Goal: Task Accomplishment & Management: Complete application form

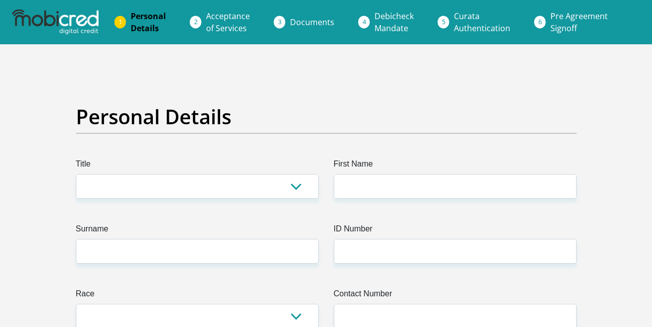
drag, startPoint x: 0, startPoint y: 0, endPoint x: 349, endPoint y: 108, distance: 364.8
click at [349, 108] on div "Personal Details" at bounding box center [325, 130] width 515 height 53
click at [154, 190] on select "Mr Ms Mrs Dr Other" at bounding box center [197, 186] width 243 height 25
select select "Mr"
click at [76, 174] on select "Mr Ms Mrs Dr Other" at bounding box center [197, 186] width 243 height 25
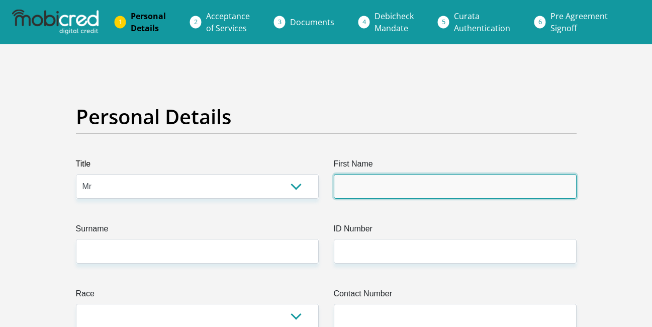
click at [386, 182] on input "First Name" at bounding box center [455, 186] width 243 height 25
type input "Bophelo"
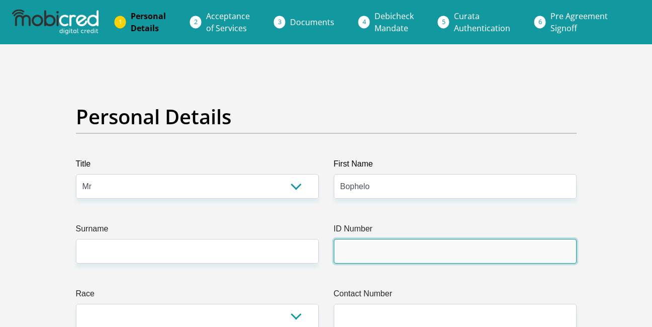
click at [387, 246] on input "ID Number" at bounding box center [455, 251] width 243 height 25
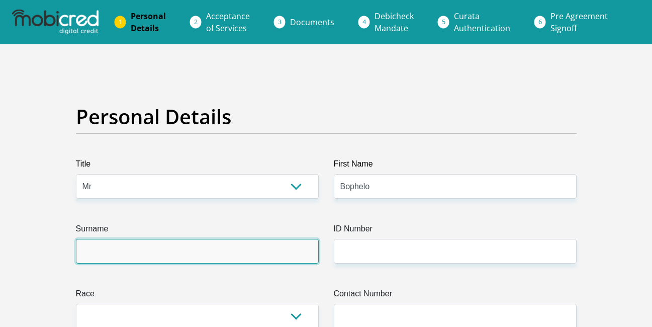
click at [231, 252] on input "Surname" at bounding box center [197, 251] width 243 height 25
type input "Shilakwe"
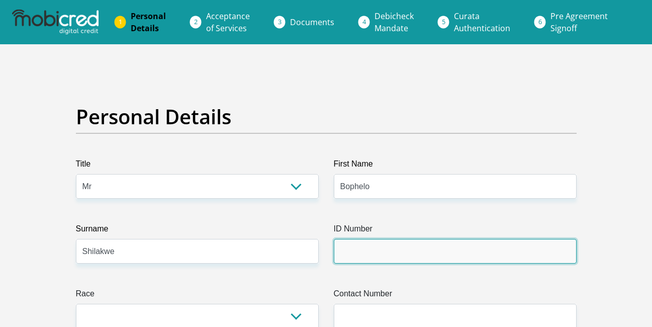
click at [349, 253] on input "ID Number" at bounding box center [455, 251] width 243 height 25
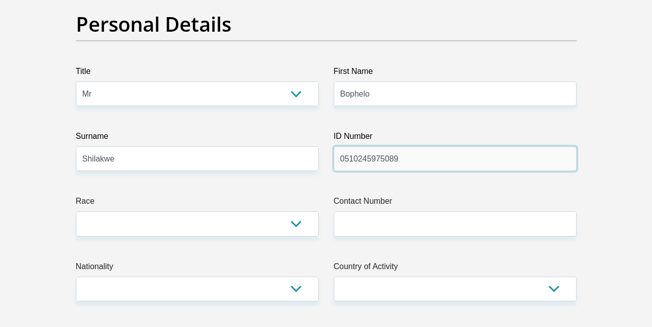
scroll to position [93, 0]
type input "0510245975089"
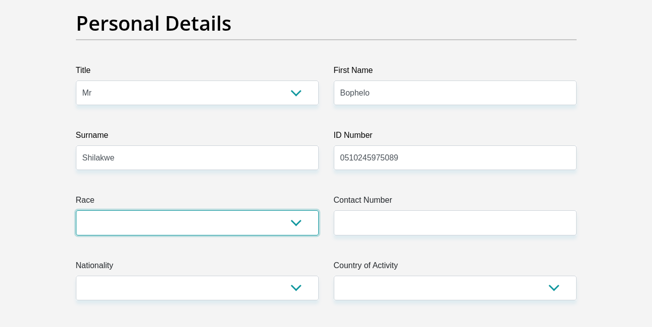
click at [293, 228] on select "Black Coloured Indian White Other" at bounding box center [197, 222] width 243 height 25
select select "1"
click at [76, 210] on select "Black Coloured Indian White Other" at bounding box center [197, 222] width 243 height 25
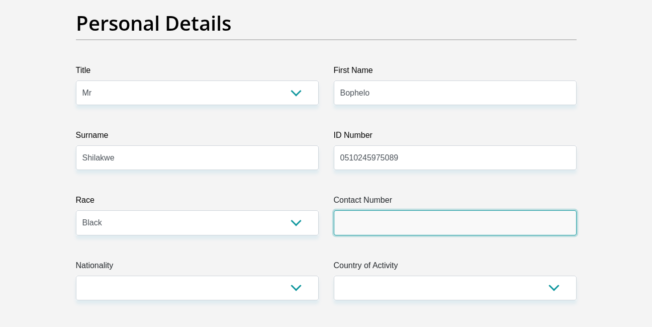
click at [348, 221] on input "Contact Number" at bounding box center [455, 222] width 243 height 25
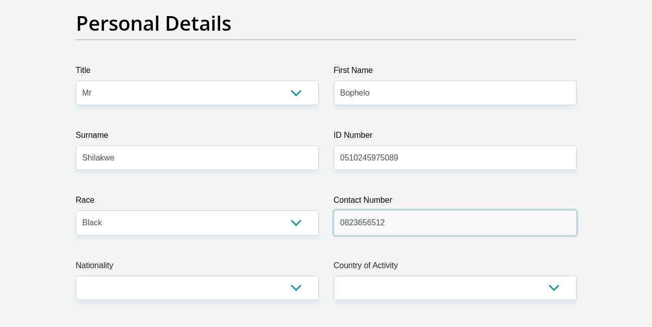
type input "0823656512"
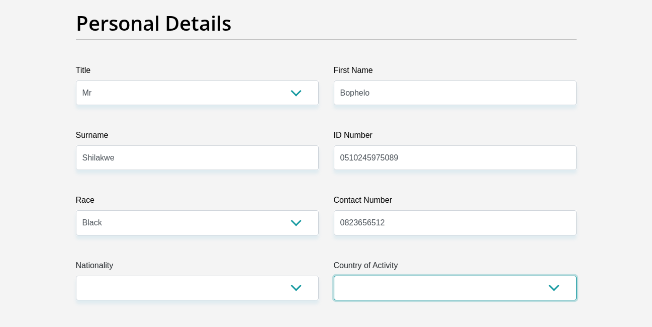
click at [364, 283] on select "South Africa Afghanistan Aland Islands Albania Algeria America Samoa American V…" at bounding box center [455, 287] width 243 height 25
select select "ZAF"
click at [334, 275] on select "South Africa Afghanistan Aland Islands Albania Algeria America Samoa American V…" at bounding box center [455, 287] width 243 height 25
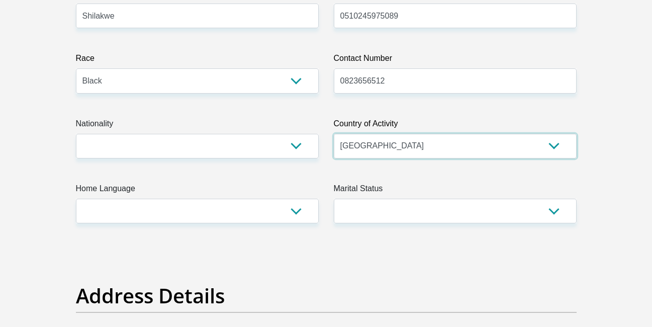
scroll to position [236, 0]
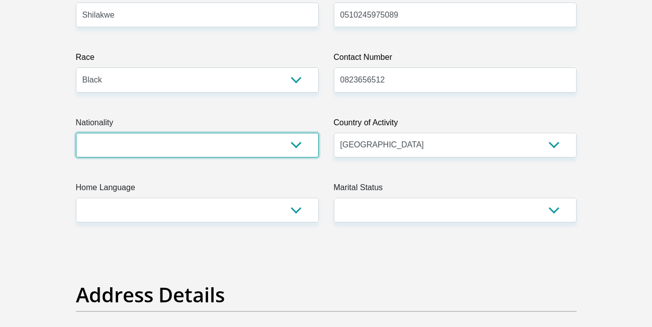
click at [295, 140] on select "South Africa Afghanistan Aland Islands Albania Algeria America Samoa American V…" at bounding box center [197, 145] width 243 height 25
select select "ZAF"
click at [76, 133] on select "South Africa Afghanistan Aland Islands Albania Algeria America Samoa American V…" at bounding box center [197, 145] width 243 height 25
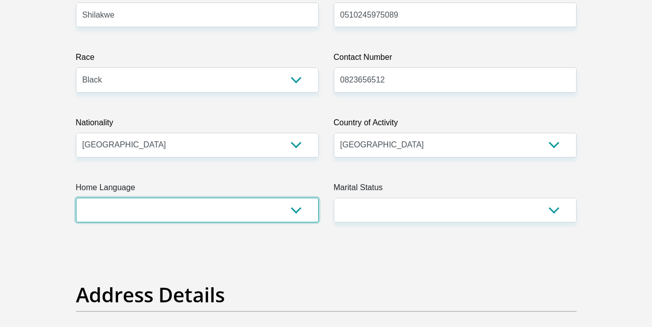
click at [299, 207] on select "Afrikaans English Sepedi South Ndebele Southern Sotho Swati Tsonga Tswana Venda…" at bounding box center [197, 209] width 243 height 25
select select "nso"
click at [76, 197] on select "Afrikaans English Sepedi South Ndebele Southern Sotho Swati Tsonga Tswana Venda…" at bounding box center [197, 209] width 243 height 25
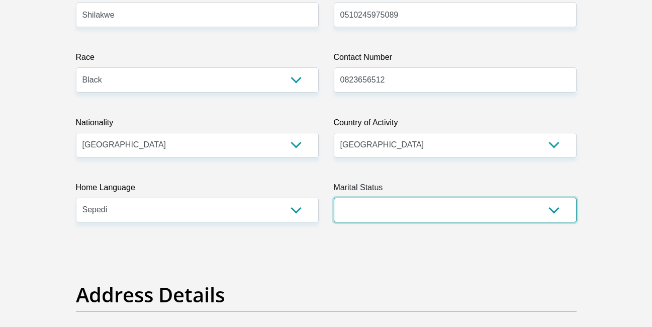
click at [552, 211] on select "Married ANC Single Divorced Widowed Married COP or Customary Law" at bounding box center [455, 209] width 243 height 25
select select "2"
click at [334, 197] on select "Married ANC Single Divorced Widowed Married COP or Customary Law" at bounding box center [455, 209] width 243 height 25
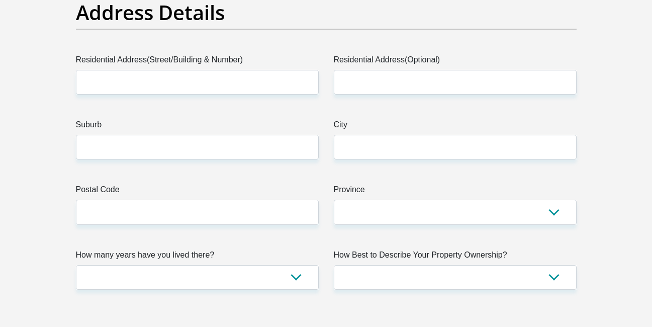
scroll to position [519, 0]
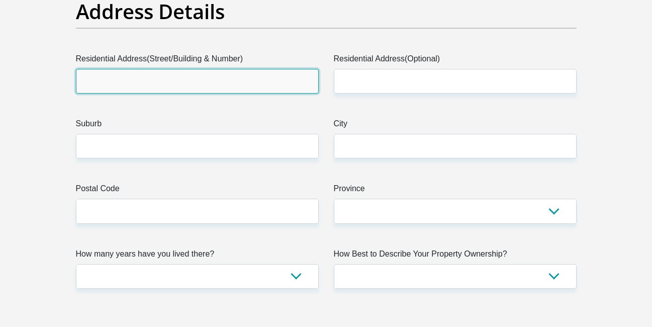
click at [230, 80] on input "Residential Address(Street/Building & Number)" at bounding box center [197, 81] width 243 height 25
type input "1124 masemola dr namakgale D"
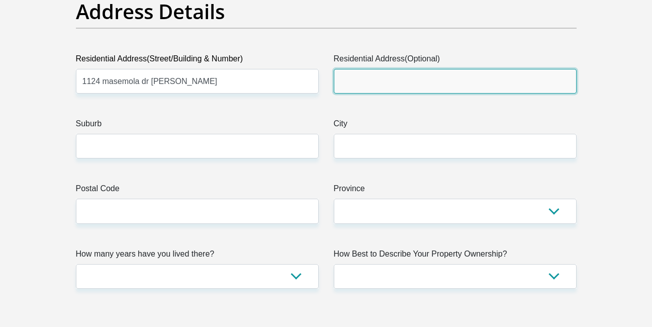
click at [346, 91] on input "Residential Address(Optional)" at bounding box center [455, 81] width 243 height 25
type input "phalaborwa"
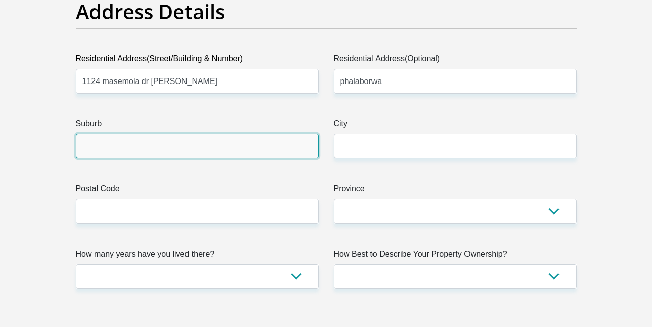
click at [259, 142] on input "Suburb" at bounding box center [197, 146] width 243 height 25
type input "phalaborwa"
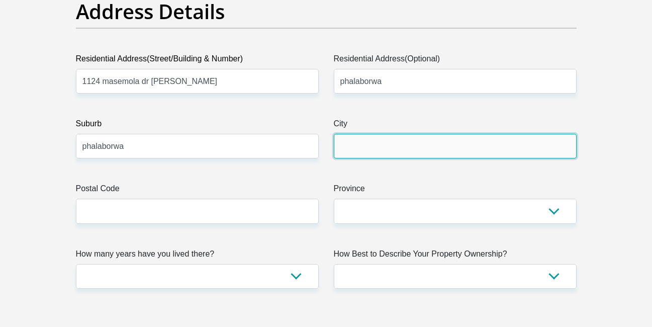
click at [384, 153] on input "City" at bounding box center [455, 146] width 243 height 25
type input "namakgale"
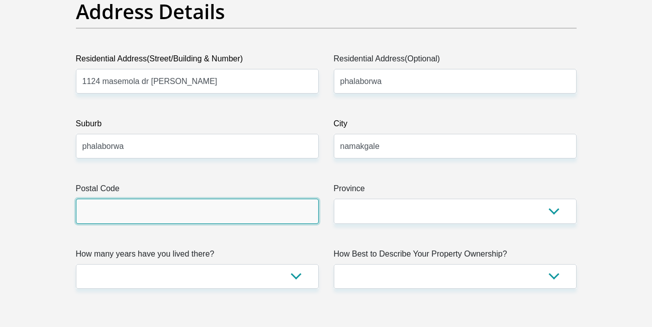
click at [221, 222] on input "Postal Code" at bounding box center [197, 210] width 243 height 25
type input "1391"
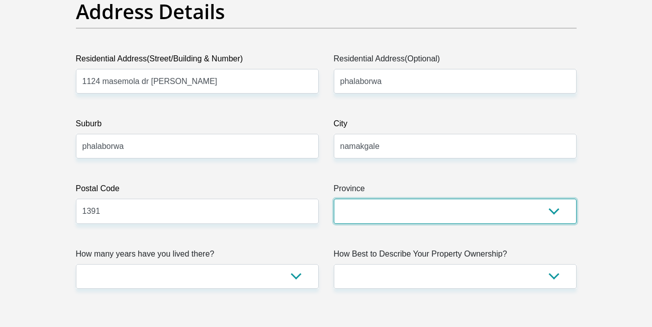
click at [384, 211] on select "Eastern Cape Free State Gauteng KwaZulu-Natal Limpopo Mpumalanga Northern Cape …" at bounding box center [455, 210] width 243 height 25
select select "Limpopo"
click at [334, 198] on select "Eastern Cape Free State Gauteng KwaZulu-Natal Limpopo Mpumalanga Northern Cape …" at bounding box center [455, 210] width 243 height 25
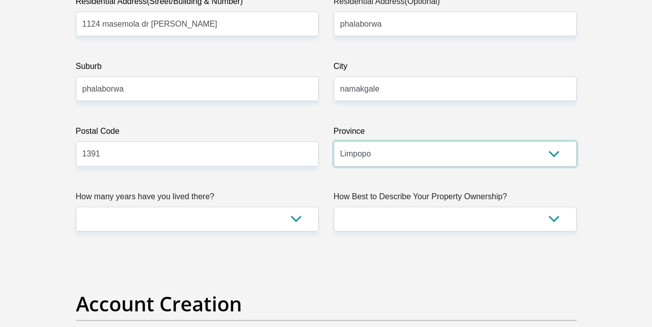
scroll to position [582, 0]
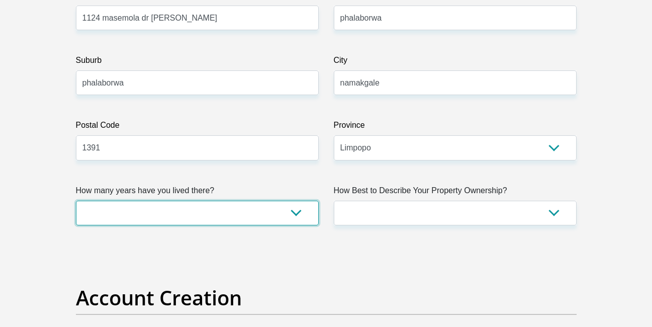
click at [246, 216] on select "less than 1 year 1-3 years 3-5 years 5+ years" at bounding box center [197, 212] width 243 height 25
select select "0"
click at [76, 200] on select "less than 1 year 1-3 years 3-5 years 5+ years" at bounding box center [197, 212] width 243 height 25
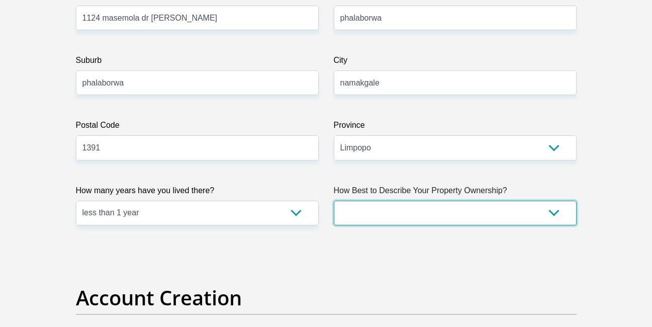
click at [457, 203] on select "Owned Rented Family Owned Company Dwelling" at bounding box center [455, 212] width 243 height 25
select select "Rented"
click at [334, 200] on select "Owned Rented Family Owned Company Dwelling" at bounding box center [455, 212] width 243 height 25
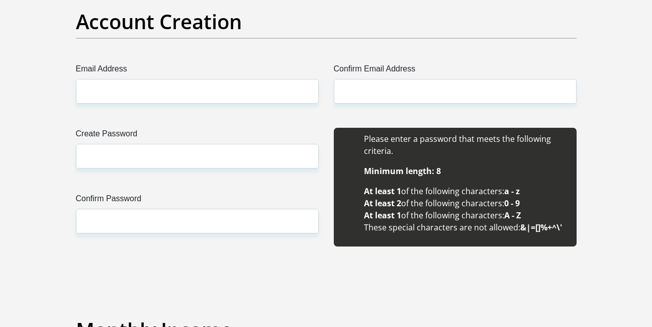
scroll to position [858, 0]
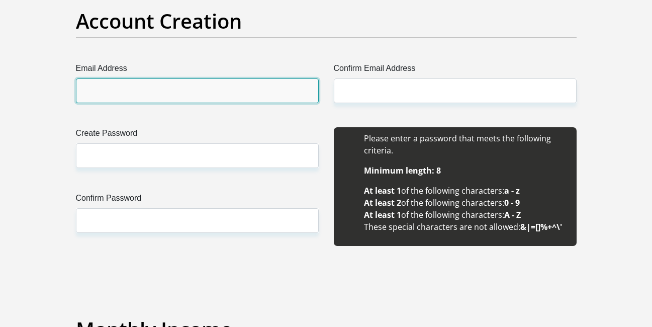
click at [217, 89] on input "Email Address" at bounding box center [197, 90] width 243 height 25
type input "bophelonicker10@gmail.com"
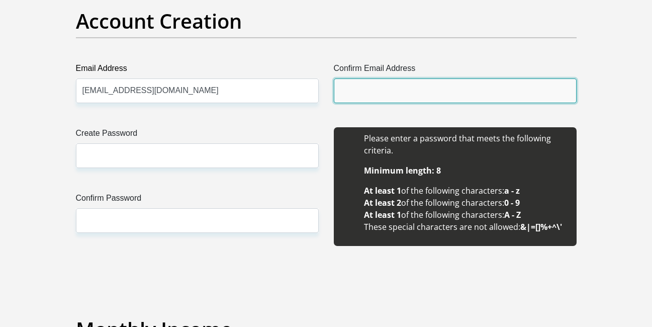
click at [361, 99] on input "Confirm Email Address" at bounding box center [455, 90] width 243 height 25
type input "bophelonicker10@gmail.com"
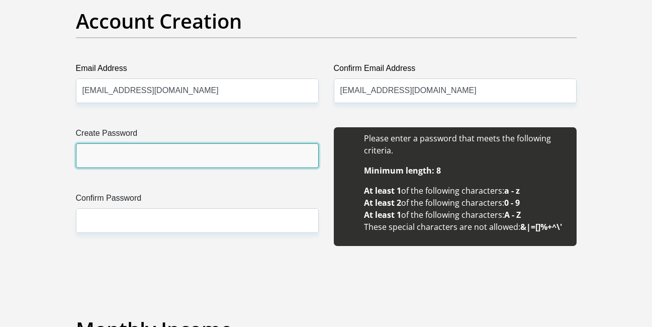
click at [205, 158] on input "Create Password" at bounding box center [197, 155] width 243 height 25
type input "Phellow@24"
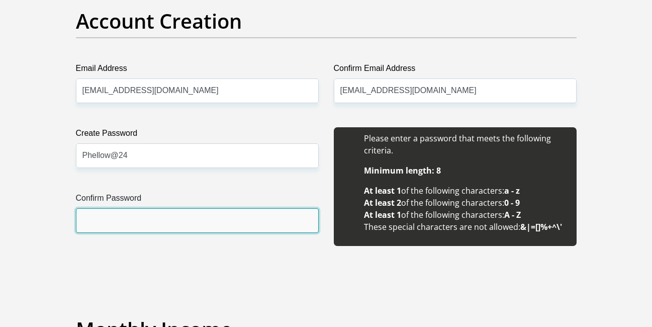
click at [217, 226] on input "Confirm Password" at bounding box center [197, 220] width 243 height 25
type input "Phellow@24"
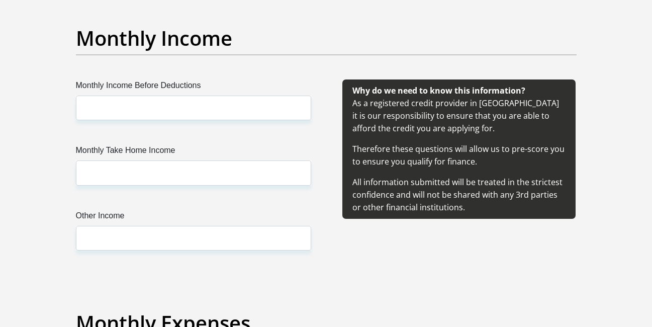
scroll to position [1151, 0]
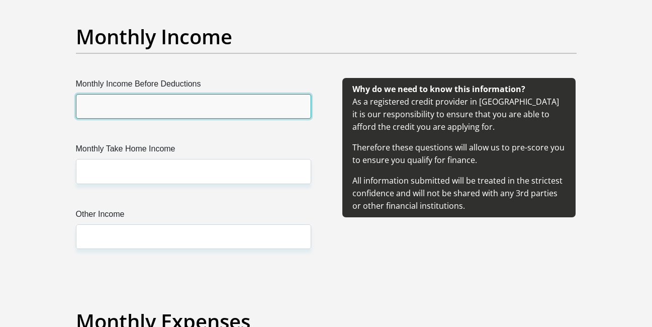
click at [241, 108] on input "Monthly Income Before Deductions" at bounding box center [193, 106] width 235 height 25
type input "1700"
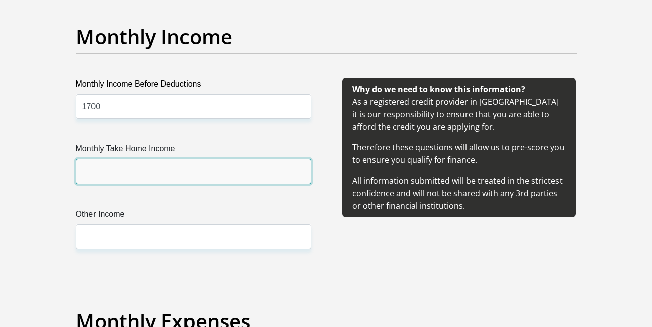
click at [192, 178] on input "Monthly Take Home Income" at bounding box center [193, 171] width 235 height 25
type input "500"
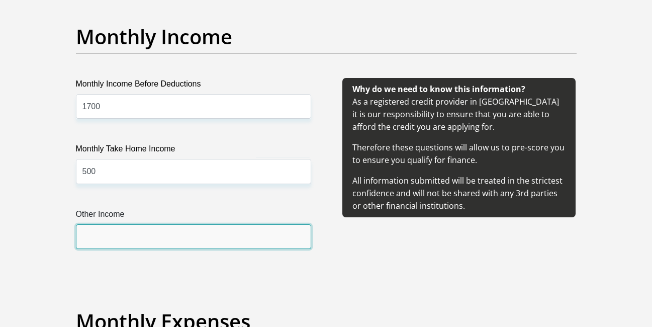
click at [164, 243] on input "Other Income" at bounding box center [193, 236] width 235 height 25
type input "400"
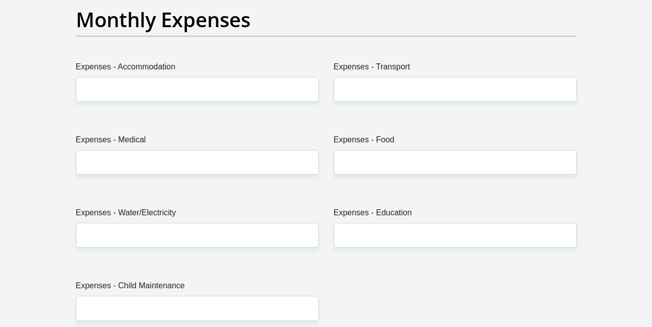
scroll to position [1453, 0]
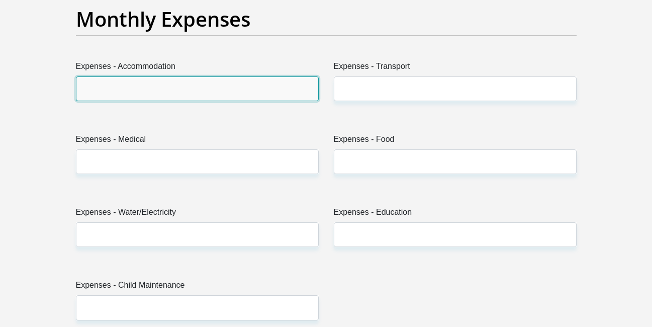
click at [219, 88] on input "Expenses - Accommodation" at bounding box center [197, 88] width 243 height 25
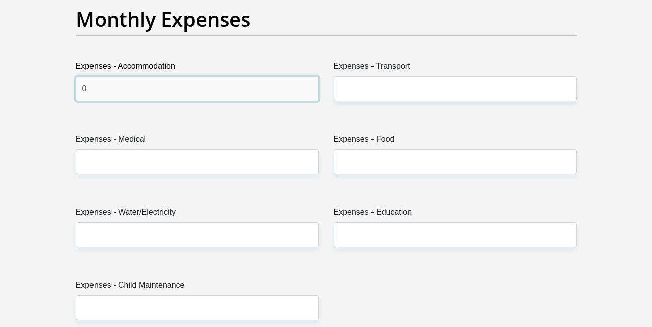
type input "0"
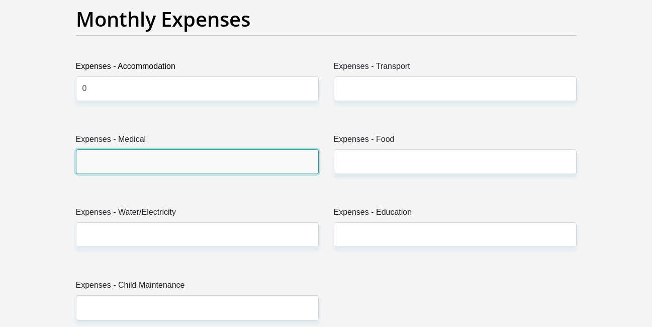
click at [204, 162] on input "Expenses - Medical" at bounding box center [197, 161] width 243 height 25
type input "00"
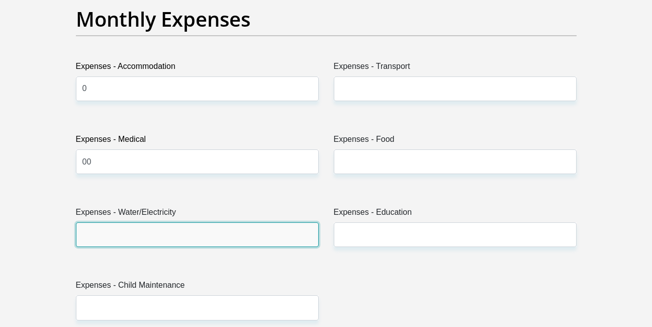
click at [185, 239] on input "Expenses - Water/Electricity" at bounding box center [197, 234] width 243 height 25
type input "0"
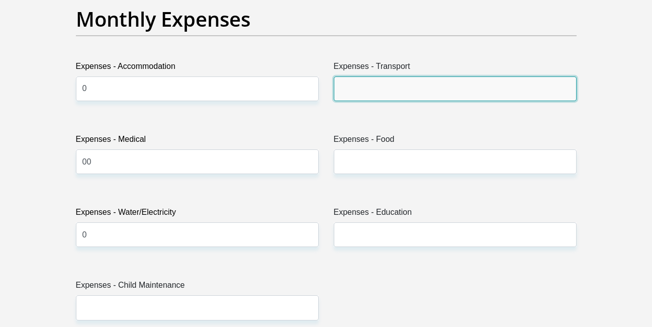
click at [360, 92] on input "Expenses - Transport" at bounding box center [455, 88] width 243 height 25
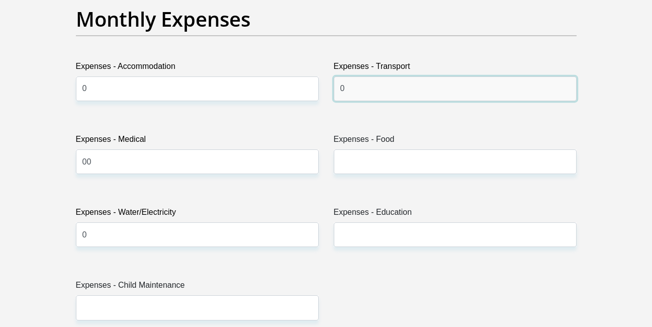
type input "0"
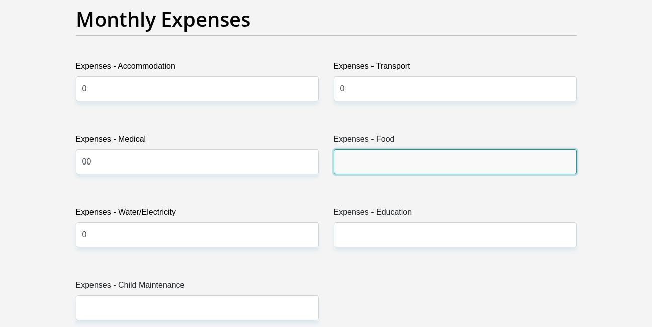
click at [367, 164] on input "Expenses - Food" at bounding box center [455, 161] width 243 height 25
type input "500"
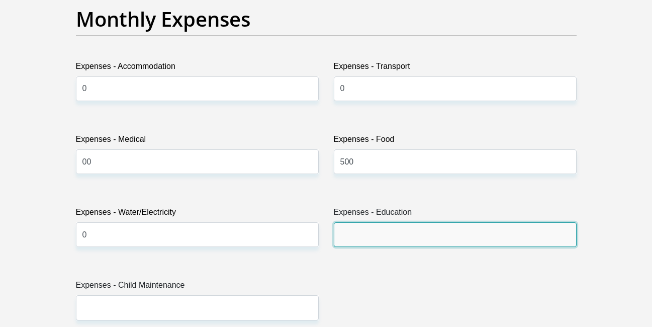
click at [380, 234] on input "Expenses - Education" at bounding box center [455, 234] width 243 height 25
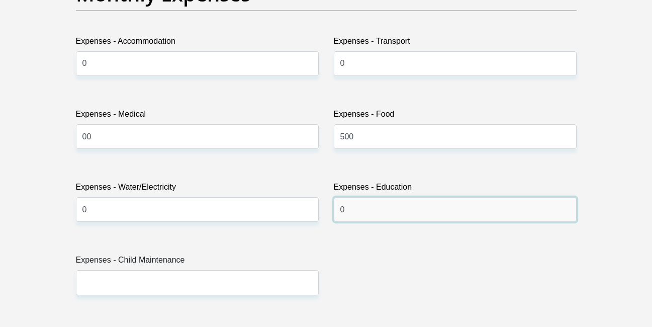
scroll to position [1515, 0]
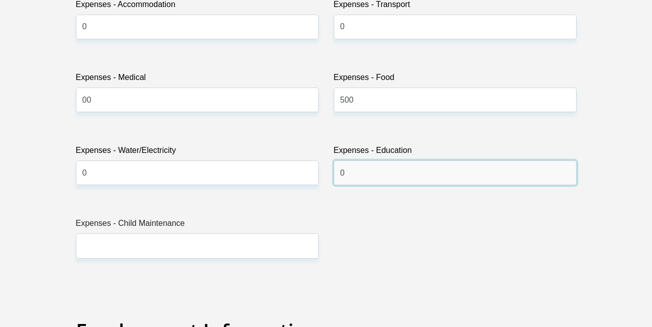
type input "0"
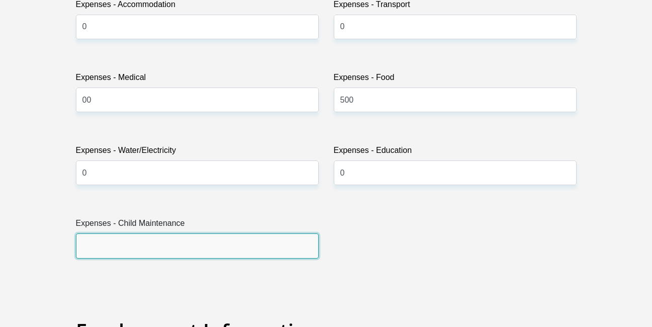
click at [182, 247] on input "Expenses - Child Maintenance" at bounding box center [197, 245] width 243 height 25
type input "0"
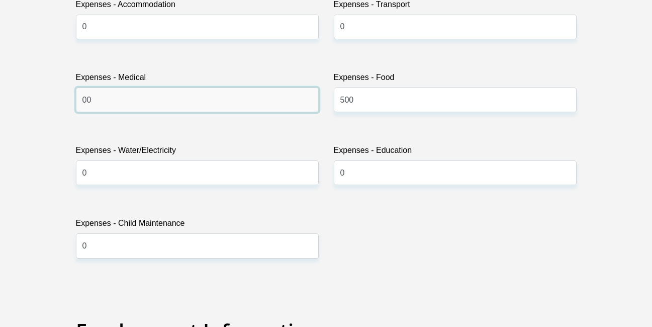
click at [183, 107] on input "00" at bounding box center [197, 99] width 243 height 25
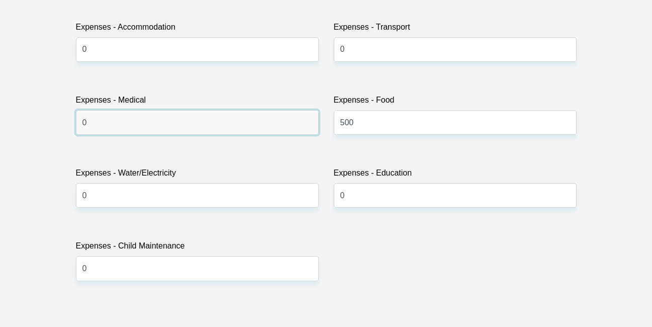
scroll to position [1490, 0]
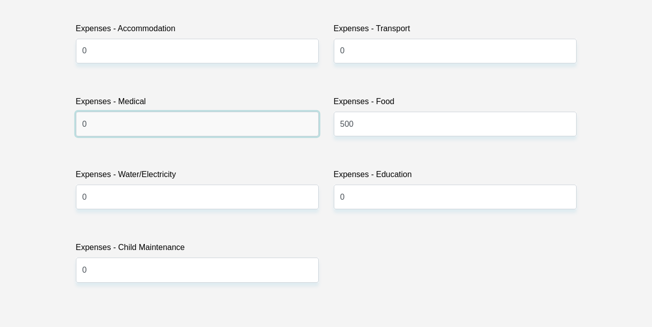
type input "0"
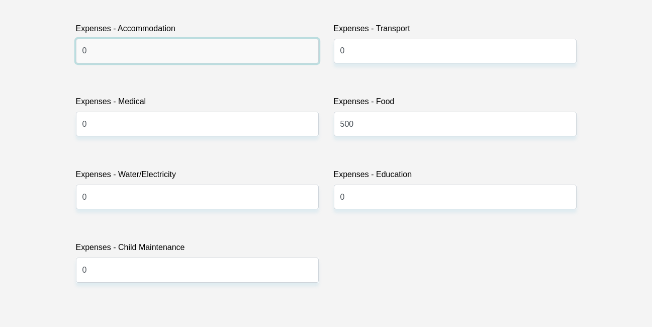
click at [183, 59] on input "0" at bounding box center [197, 51] width 243 height 25
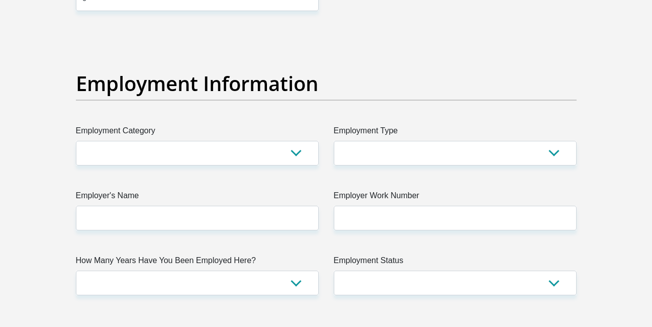
scroll to position [1762, 0]
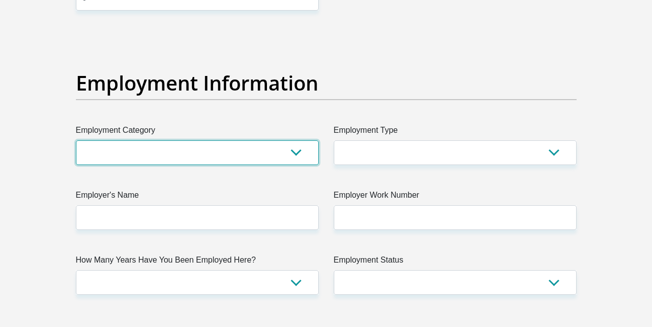
click at [295, 152] on select "AGRICULTURE ALCOHOL & TOBACCO CONSTRUCTION MATERIALS METALLURGY EQUIPMENT FOR R…" at bounding box center [197, 152] width 243 height 25
select select "52"
click at [76, 140] on select "AGRICULTURE ALCOHOL & TOBACCO CONSTRUCTION MATERIALS METALLURGY EQUIPMENT FOR R…" at bounding box center [197, 152] width 243 height 25
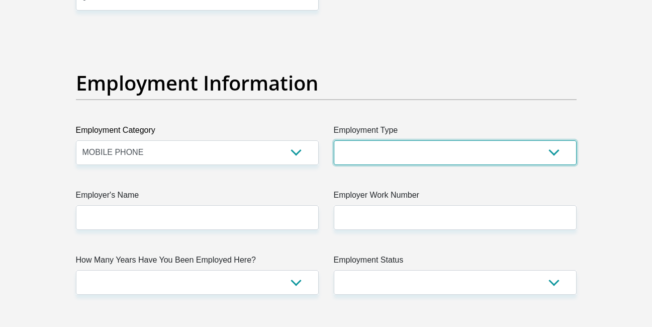
click at [377, 148] on select "College/Lecturer Craft Seller Creative Driver Executive Farmer Forces - Non Com…" at bounding box center [455, 152] width 243 height 25
select select "Student"
click at [334, 140] on select "College/Lecturer Craft Seller Creative Driver Executive Farmer Forces - Non Com…" at bounding box center [455, 152] width 243 height 25
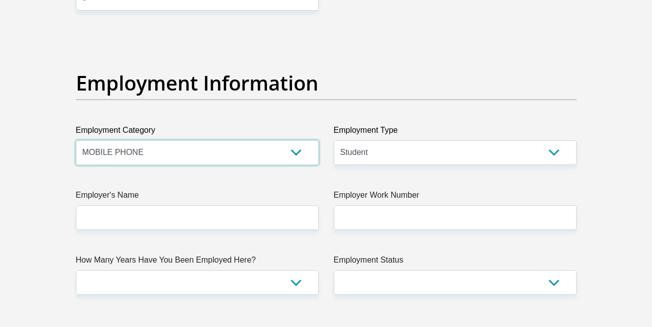
click at [298, 154] on select "AGRICULTURE ALCOHOL & TOBACCO CONSTRUCTION MATERIALS METALLURGY EQUIPMENT FOR R…" at bounding box center [197, 152] width 243 height 25
click at [201, 177] on div "Title Mr Ms Mrs Dr Other First Name Bophelo Surname Shilakwe ID Number 05102459…" at bounding box center [325, 30] width 515 height 3269
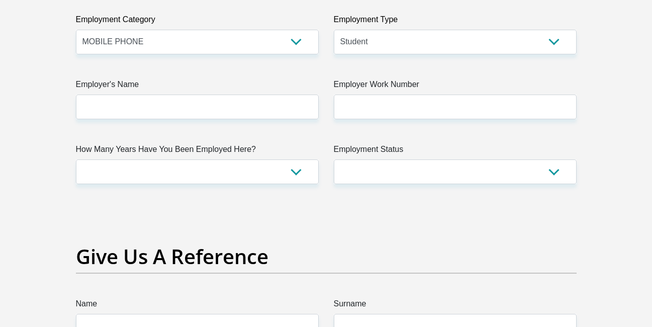
scroll to position [1874, 0]
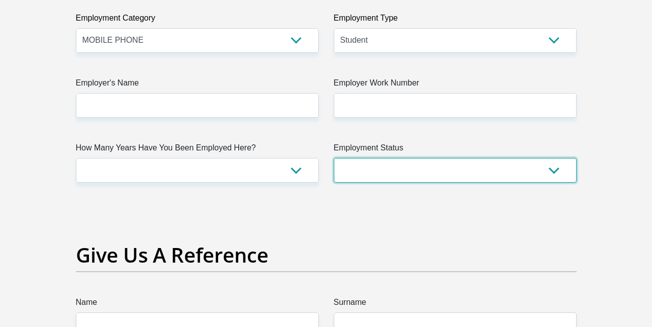
click at [551, 169] on select "Permanent/Full-time Part-time/Casual [DEMOGRAPHIC_DATA] Worker Self-Employed Ho…" at bounding box center [455, 170] width 243 height 25
select select "7"
click at [334, 158] on select "Permanent/Full-time Part-time/Casual [DEMOGRAPHIC_DATA] Worker Self-Employed Ho…" at bounding box center [455, 170] width 243 height 25
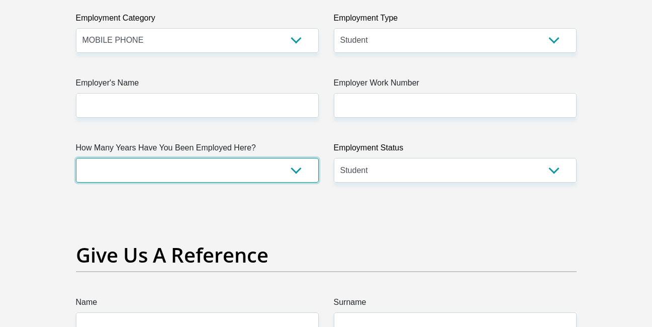
click at [297, 172] on select "less than 1 year 1-3 years 3-5 years 5+ years" at bounding box center [197, 170] width 243 height 25
select select "6"
click at [76, 158] on select "less than 1 year 1-3 years 3-5 years 5+ years" at bounding box center [197, 170] width 243 height 25
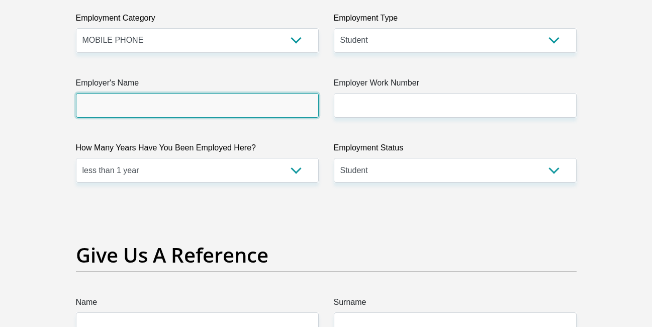
click at [239, 110] on input "Employer's Name" at bounding box center [197, 105] width 243 height 25
type input "Lucy"
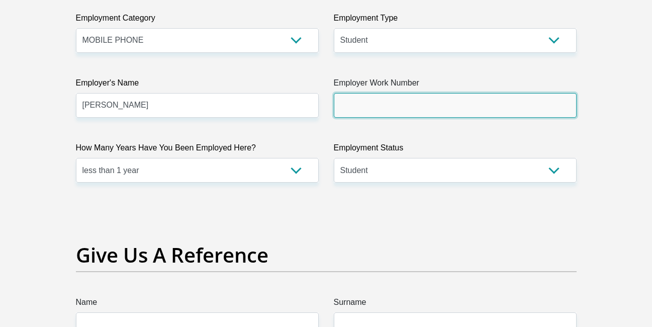
click at [361, 108] on input "Employer Work Number" at bounding box center [455, 105] width 243 height 25
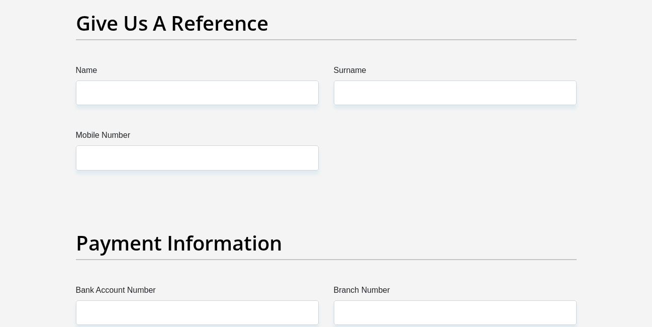
scroll to position [2111, 0]
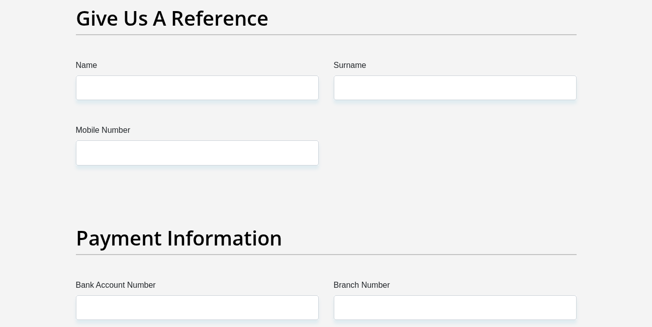
type input "0722217070"
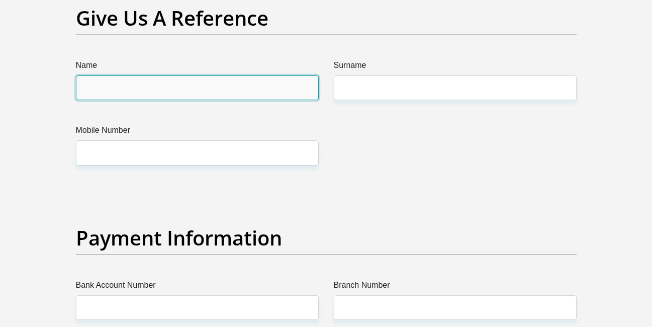
click at [217, 97] on input "Name" at bounding box center [197, 87] width 243 height 25
type input "bophelo"
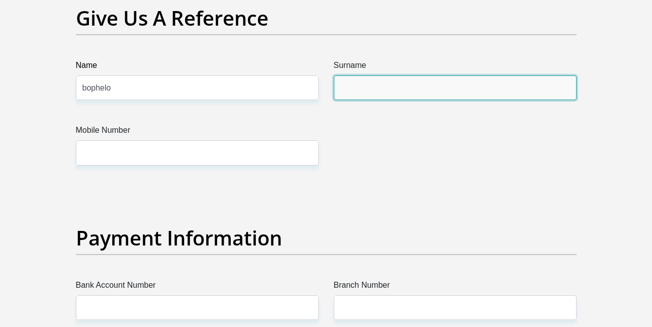
click at [368, 85] on input "Surname" at bounding box center [455, 87] width 243 height 25
type input "shilakwe"
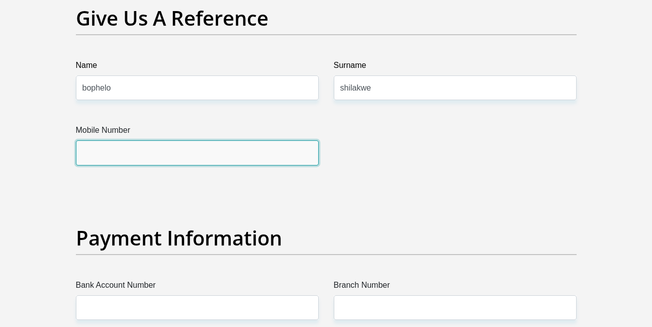
click at [221, 157] on input "Mobile Number" at bounding box center [197, 152] width 243 height 25
type input "0607137363"
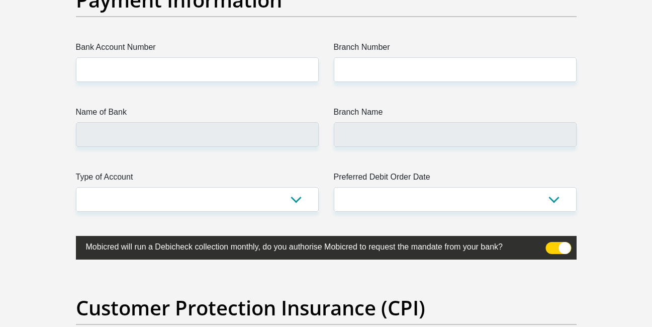
scroll to position [2348, 0]
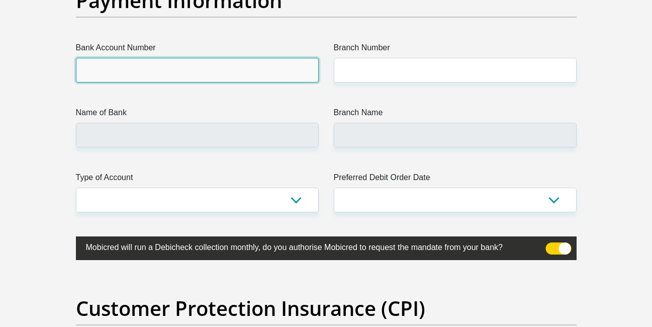
click at [209, 66] on input "Bank Account Number" at bounding box center [197, 70] width 243 height 25
type input "2069595346"
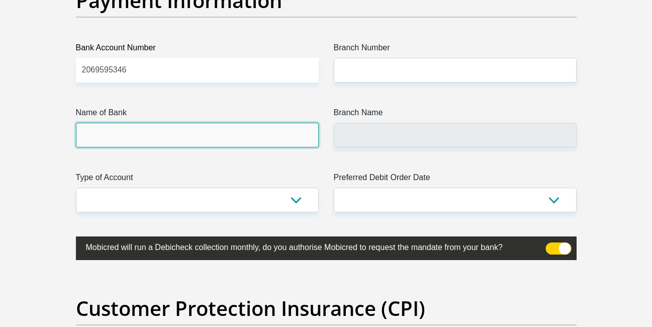
click at [221, 143] on input "Name of Bank" at bounding box center [197, 135] width 243 height 25
click at [230, 143] on input "Name of Bank" at bounding box center [197, 135] width 243 height 25
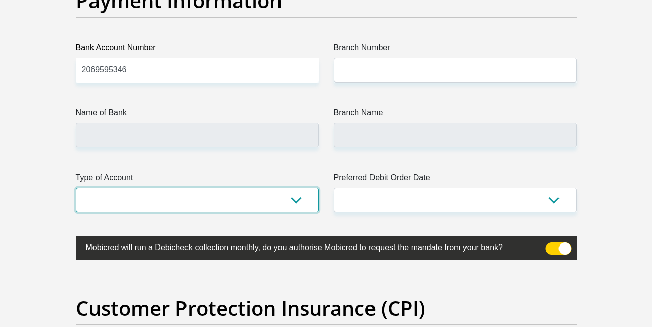
click at [293, 197] on select "Cheque Savings" at bounding box center [197, 199] width 243 height 25
select select "SAV"
click at [76, 187] on select "Cheque Savings" at bounding box center [197, 199] width 243 height 25
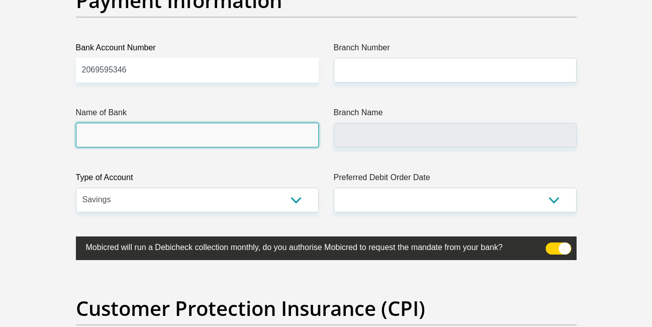
click at [308, 136] on input "Name of Bank" at bounding box center [197, 135] width 243 height 25
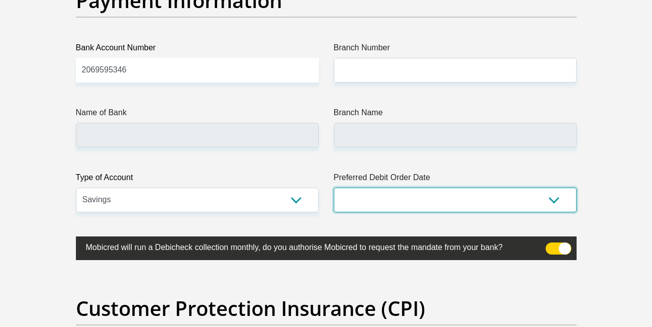
click at [555, 199] on select "1st 2nd 3rd 4th 5th 7th 18th 19th 20th 21st 22nd 23rd 24th 25th 26th 27th 28th …" at bounding box center [455, 199] width 243 height 25
select select "25"
click at [334, 187] on select "1st 2nd 3rd 4th 5th 7th 18th 19th 20th 21st 22nd 23rd 24th 25th 26th 27th 28th …" at bounding box center [455, 199] width 243 height 25
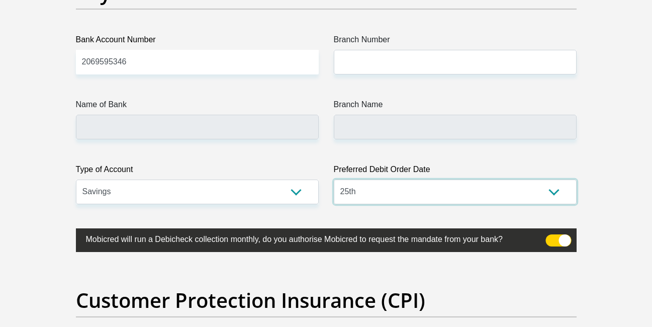
scroll to position [2357, 0]
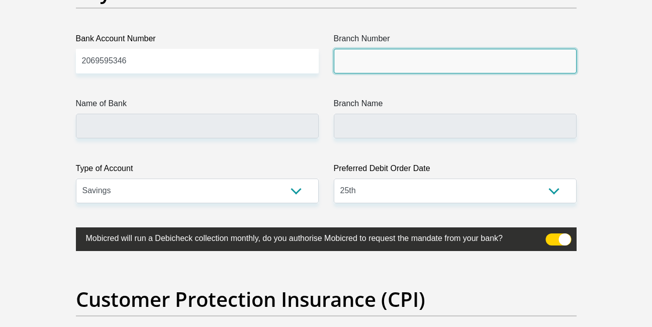
click at [374, 69] on input "Branch Number" at bounding box center [455, 61] width 243 height 25
type input "470010"
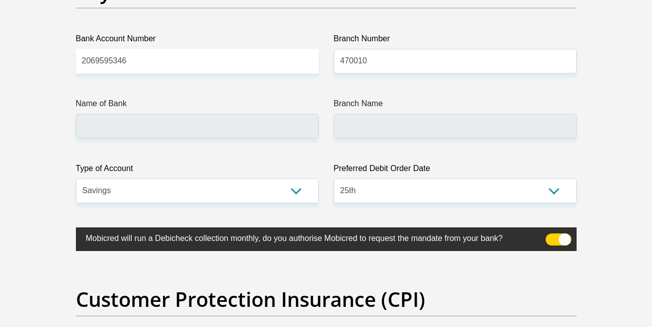
type input "CAPITEC BANK LIMITED"
type input "CAPITEC BANK CPC"
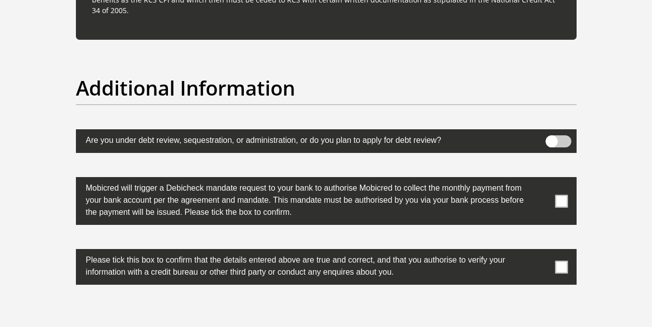
scroll to position [3079, 0]
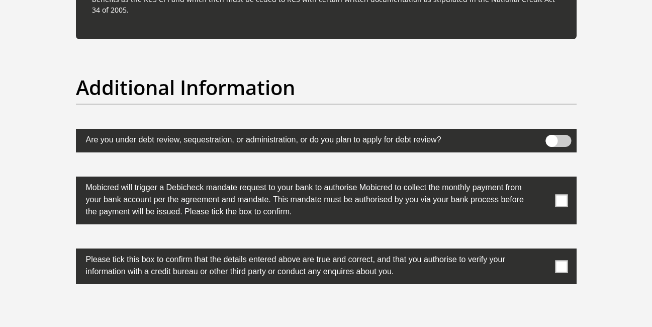
click at [565, 200] on span at bounding box center [561, 200] width 13 height 13
click at [541, 179] on input "checkbox" at bounding box center [541, 179] width 0 height 0
click at [559, 272] on span at bounding box center [561, 266] width 13 height 13
click at [541, 251] on input "checkbox" at bounding box center [541, 251] width 0 height 0
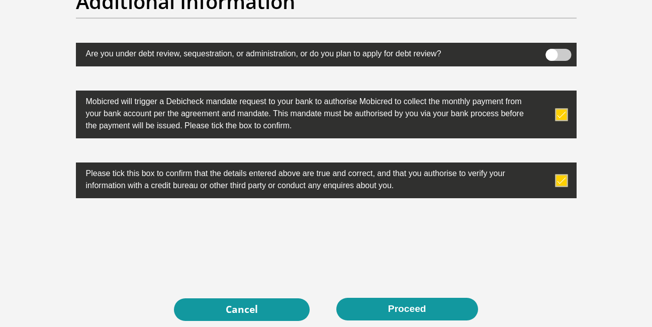
scroll to position [3278, 0]
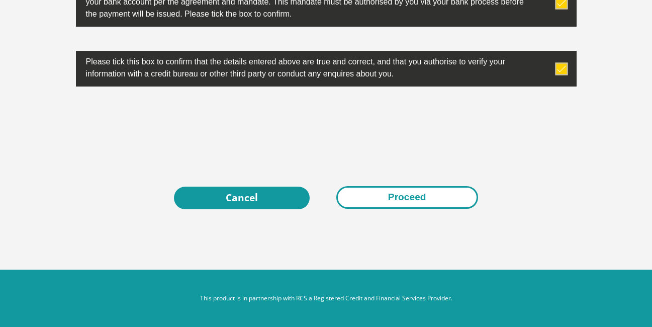
click at [409, 202] on button "Proceed" at bounding box center [407, 197] width 142 height 23
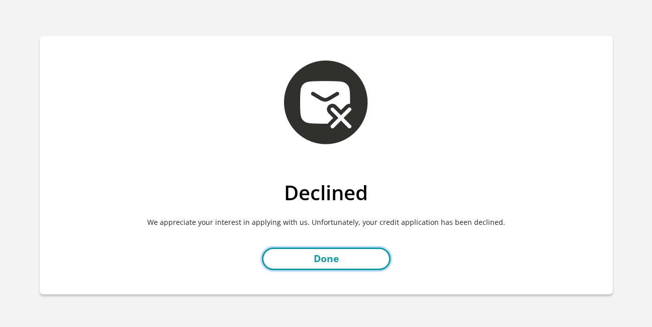
click at [341, 268] on link "Done" at bounding box center [326, 258] width 129 height 23
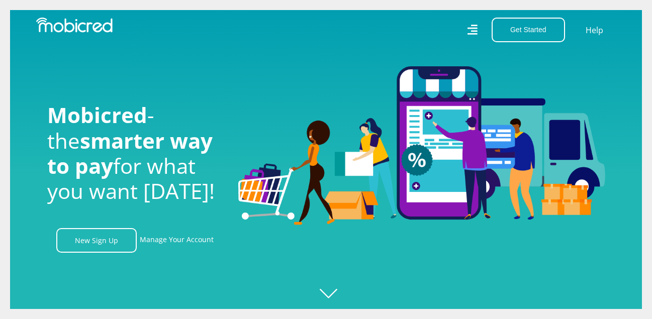
click at [325, 225] on img at bounding box center [421, 145] width 367 height 159
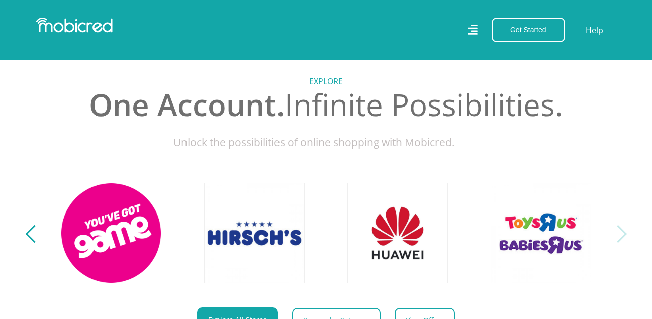
scroll to position [290, 8]
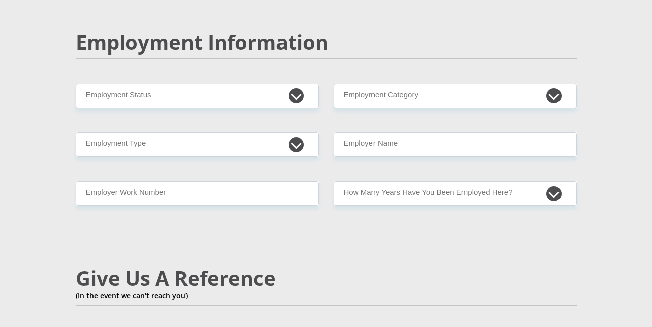
scroll to position [1533, 0]
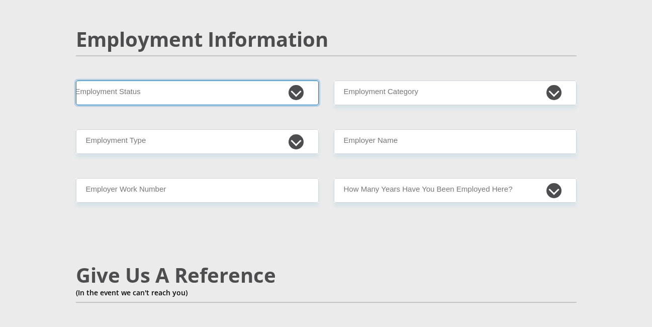
click at [297, 80] on select "Permanent/Full-time Part-time/Casual [DEMOGRAPHIC_DATA] Worker Self-Employed Ho…" at bounding box center [197, 92] width 243 height 25
select select "7"
click at [76, 80] on select "Permanent/Full-time Part-time/Casual [DEMOGRAPHIC_DATA] Worker Self-Employed Ho…" at bounding box center [197, 92] width 243 height 25
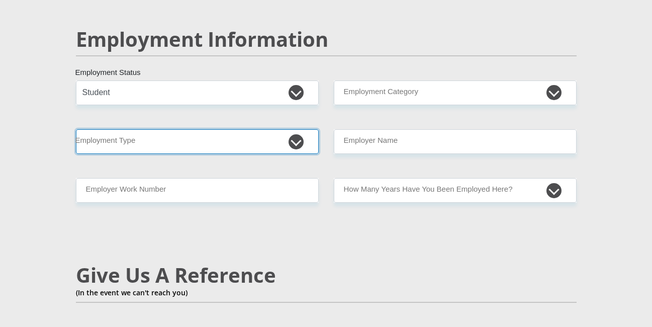
click at [295, 129] on select "College/Lecturer Craft Seller Creative Driver Executive Farmer Forces - Non Com…" at bounding box center [197, 141] width 243 height 25
select select "Student"
click at [76, 129] on select "College/Lecturer Craft Seller Creative Driver Executive Farmer Forces - Non Com…" at bounding box center [197, 141] width 243 height 25
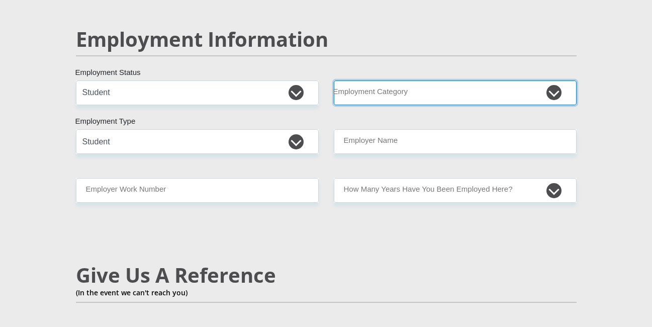
click at [553, 80] on select "AGRICULTURE ALCOHOL & TOBACCO CONSTRUCTION MATERIALS METALLURGY EQUIPMENT FOR R…" at bounding box center [455, 92] width 243 height 25
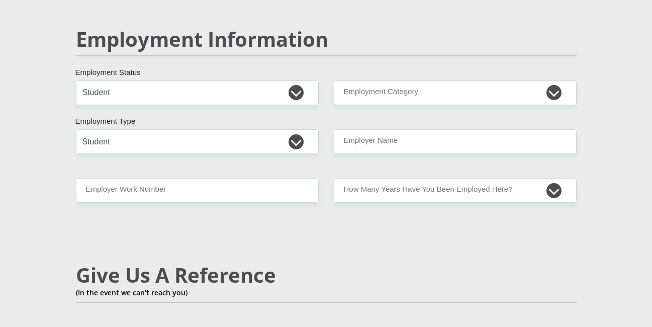
click at [315, 206] on div "Mr Ms Mrs Dr [PERSON_NAME] Title First Name Surname South African ID Number Ple…" at bounding box center [325, 69] width 515 height 2865
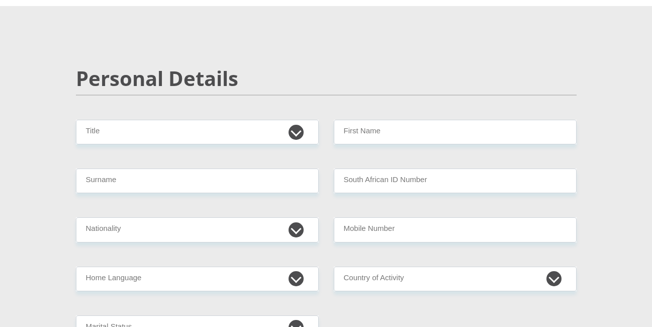
scroll to position [0, 0]
